Goal: Transaction & Acquisition: Book appointment/travel/reservation

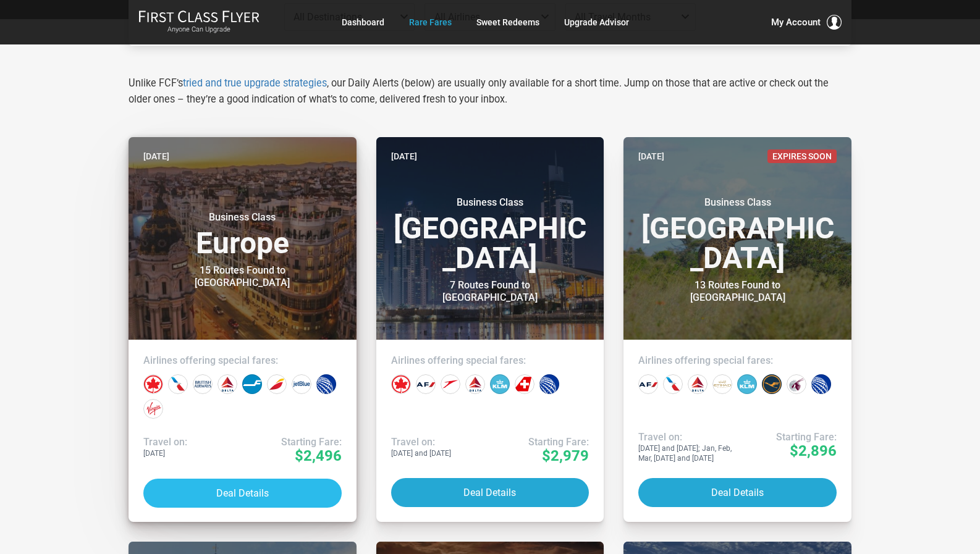
click at [234, 493] on button "Deal Details" at bounding box center [242, 493] width 198 height 29
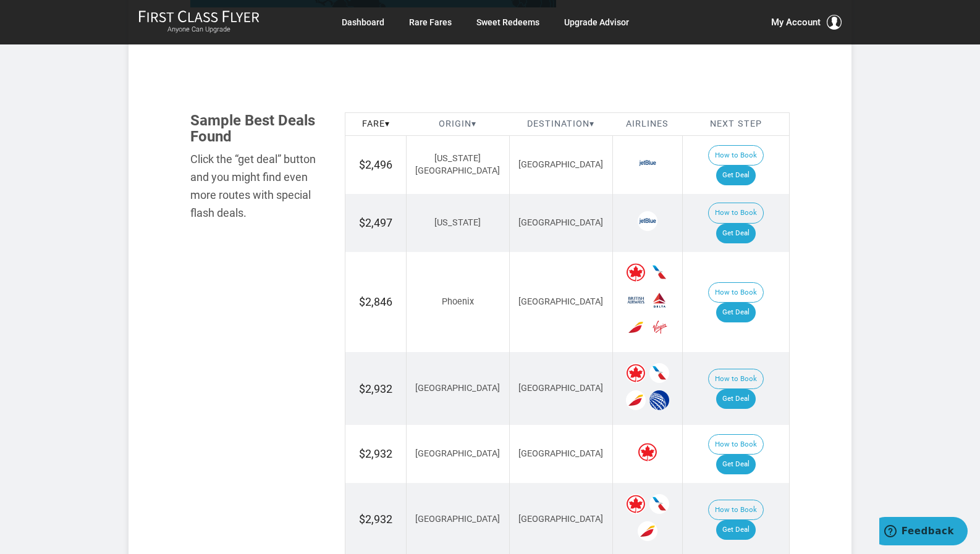
scroll to position [680, 0]
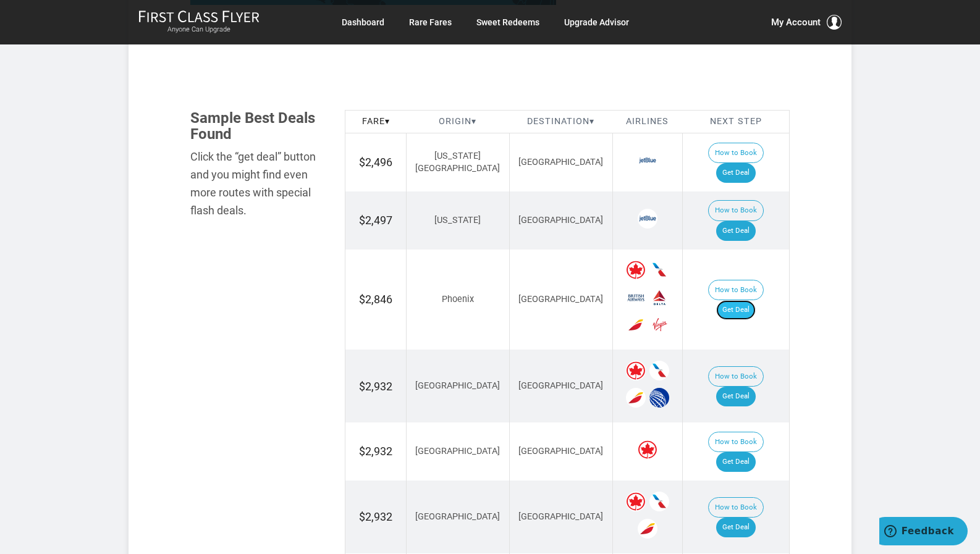
click at [743, 300] on link "Get Deal" at bounding box center [736, 310] width 40 height 20
